Goal: Information Seeking & Learning: Learn about a topic

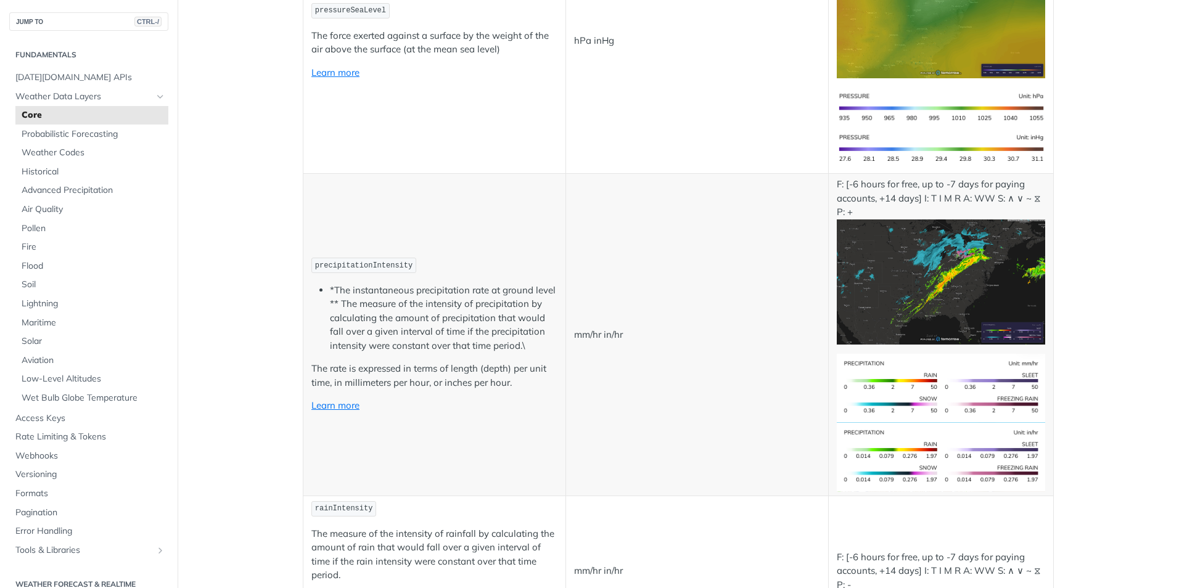
scroll to position [2097, 0]
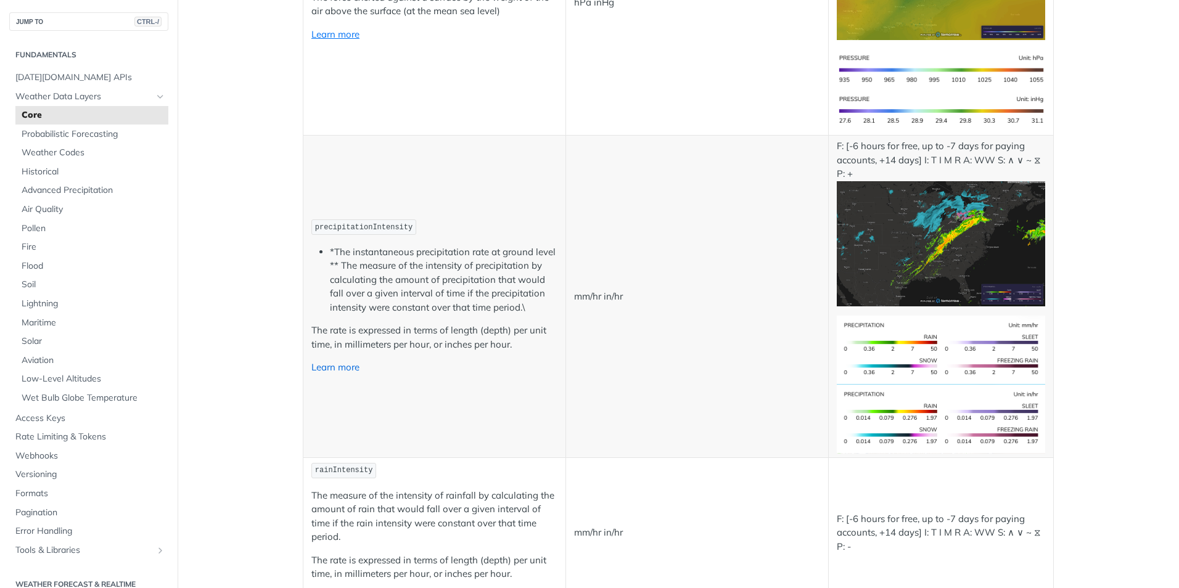
click at [324, 371] on link "Learn more" at bounding box center [335, 367] width 48 height 12
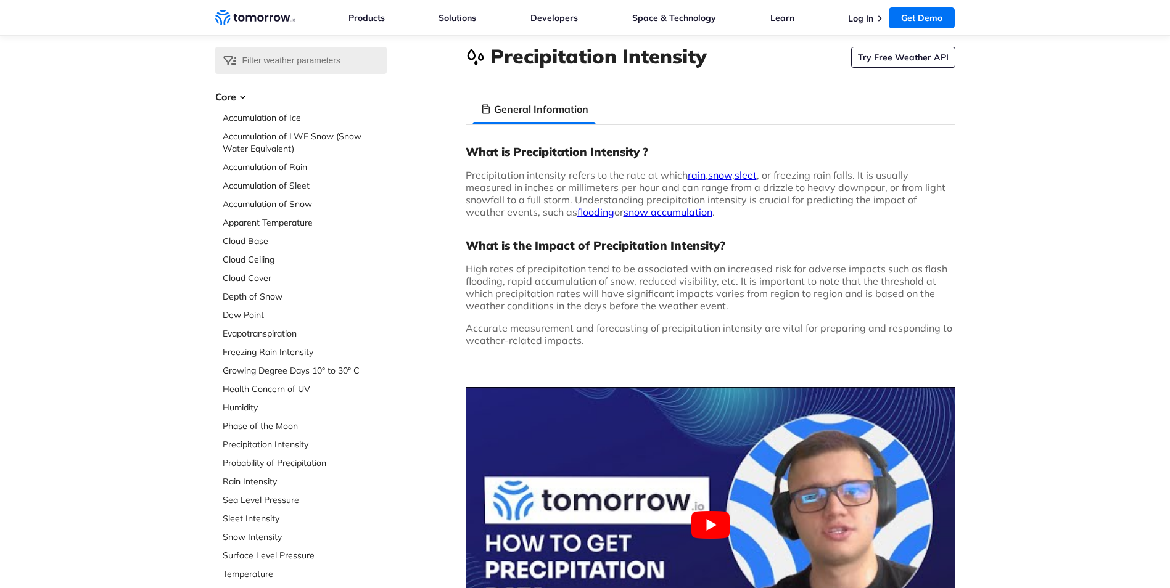
scroll to position [62, 0]
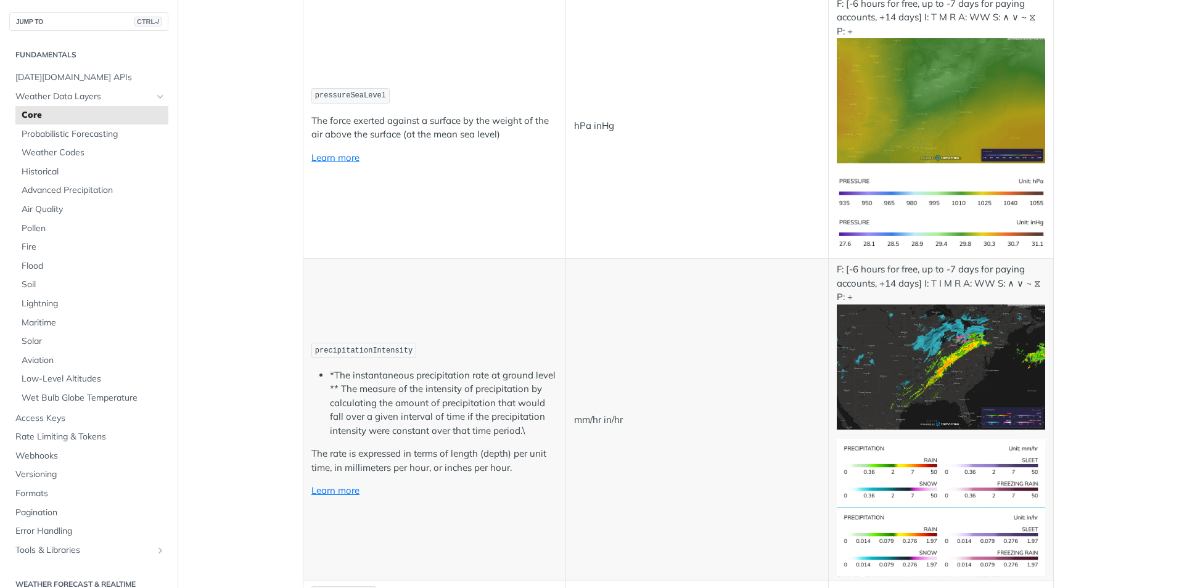
scroll to position [2097, 0]
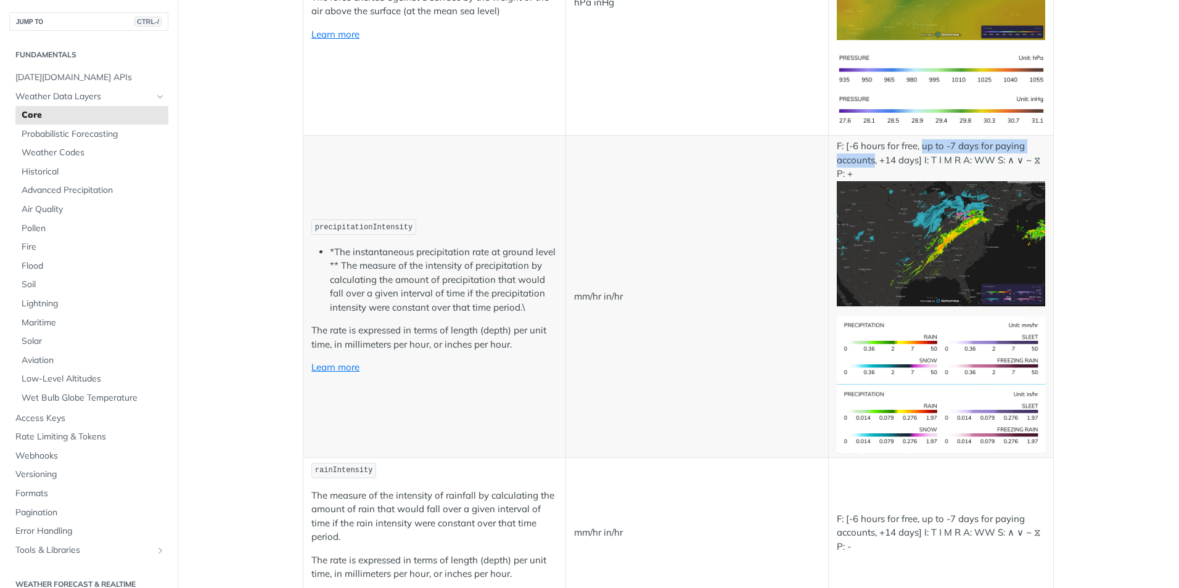
drag, startPoint x: 871, startPoint y: 162, endPoint x: 919, endPoint y: 149, distance: 50.0
click at [919, 149] on p "F: [-6 hours for free, up to -7 days for paying accounts, +14 days] I: T I M R …" at bounding box center [941, 222] width 208 height 166
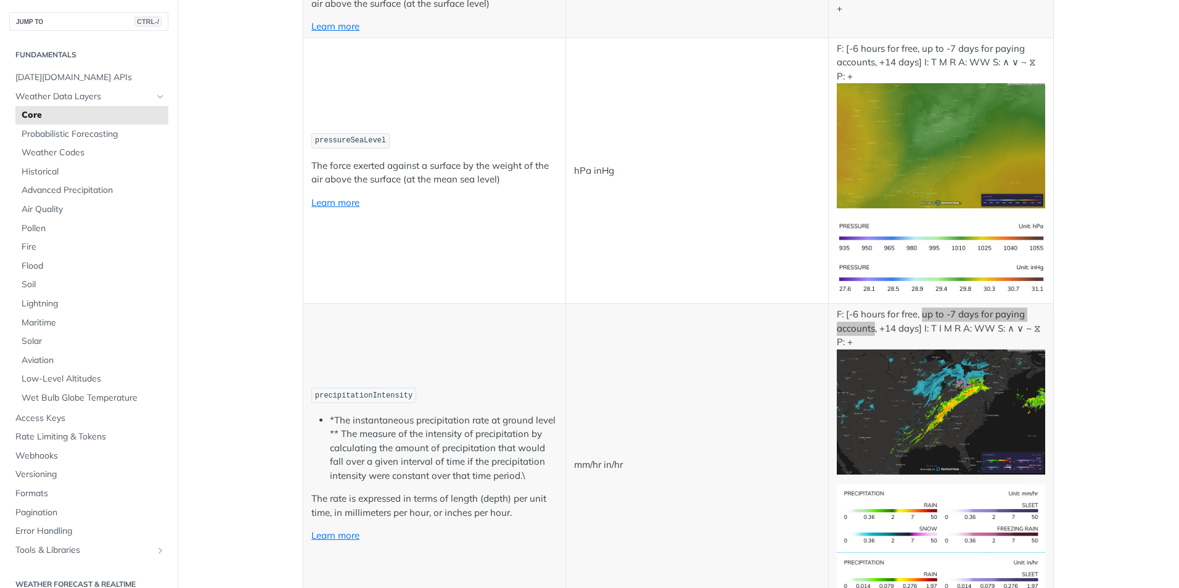
scroll to position [2035, 0]
